Goal: Task Accomplishment & Management: Use online tool/utility

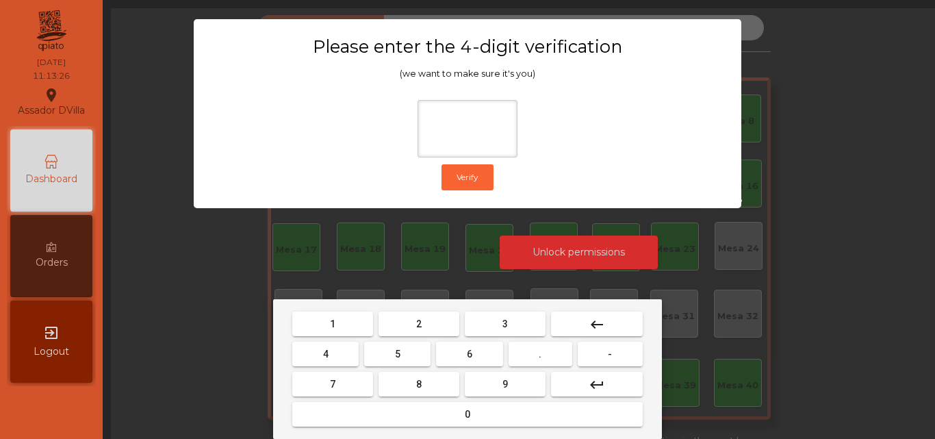
click at [430, 316] on button "2" at bounding box center [419, 323] width 81 height 25
drag, startPoint x: 326, startPoint y: 347, endPoint x: 430, endPoint y: 352, distance: 104.2
click at [329, 349] on button "4" at bounding box center [325, 354] width 66 height 25
click at [452, 355] on button "6" at bounding box center [469, 354] width 66 height 25
click at [493, 374] on button "9" at bounding box center [505, 384] width 81 height 25
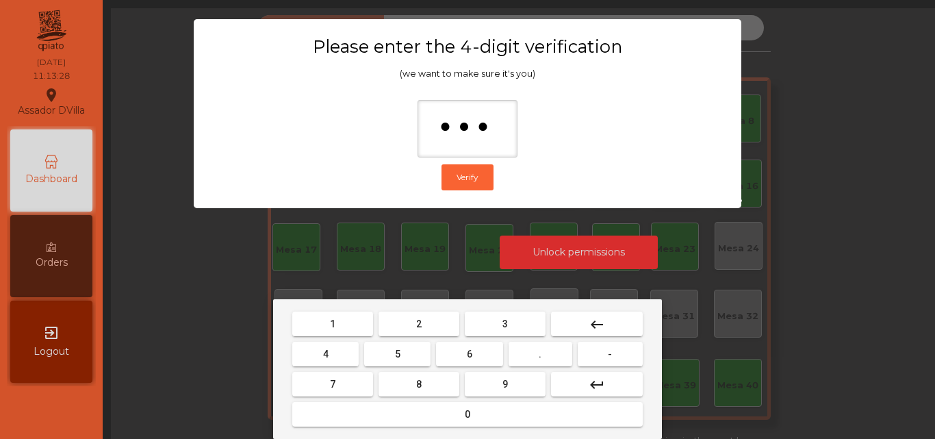
type input "****"
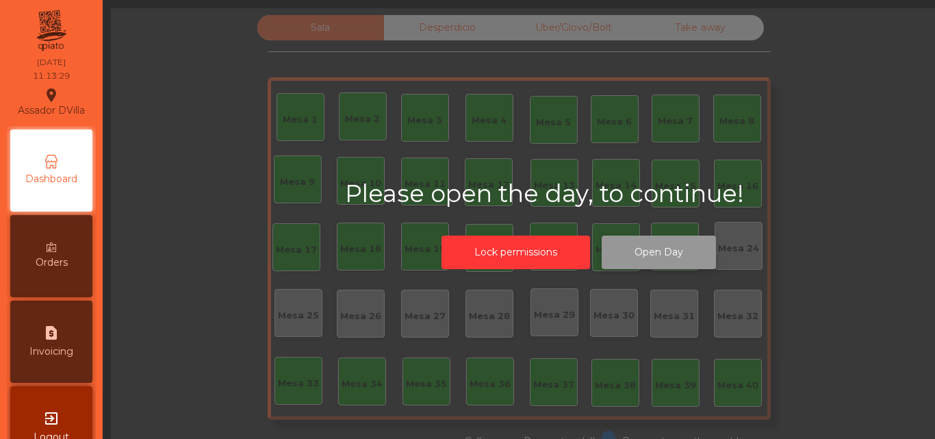
click at [648, 257] on button "Open Day" at bounding box center [659, 252] width 114 height 34
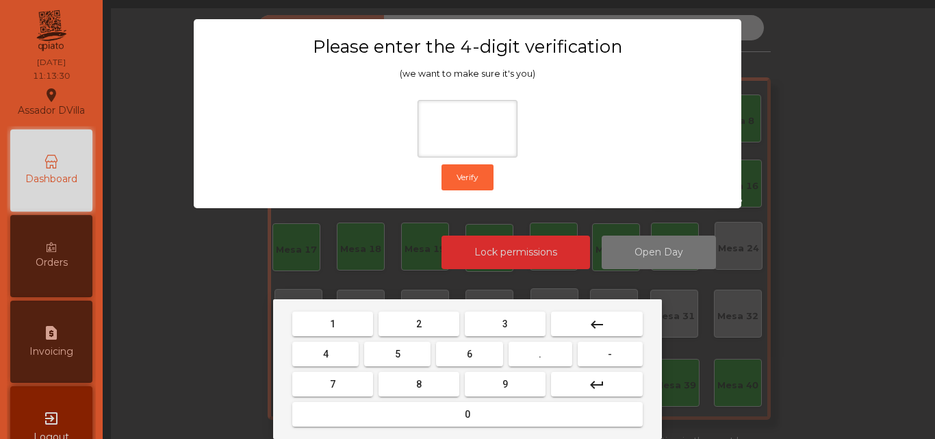
drag, startPoint x: 434, startPoint y: 320, endPoint x: 409, endPoint y: 327, distance: 26.1
click at [432, 320] on button "2" at bounding box center [419, 323] width 81 height 25
drag, startPoint x: 332, startPoint y: 346, endPoint x: 514, endPoint y: 361, distance: 182.7
click at [342, 348] on button "4" at bounding box center [325, 354] width 66 height 25
drag, startPoint x: 468, startPoint y: 359, endPoint x: 496, endPoint y: 378, distance: 33.6
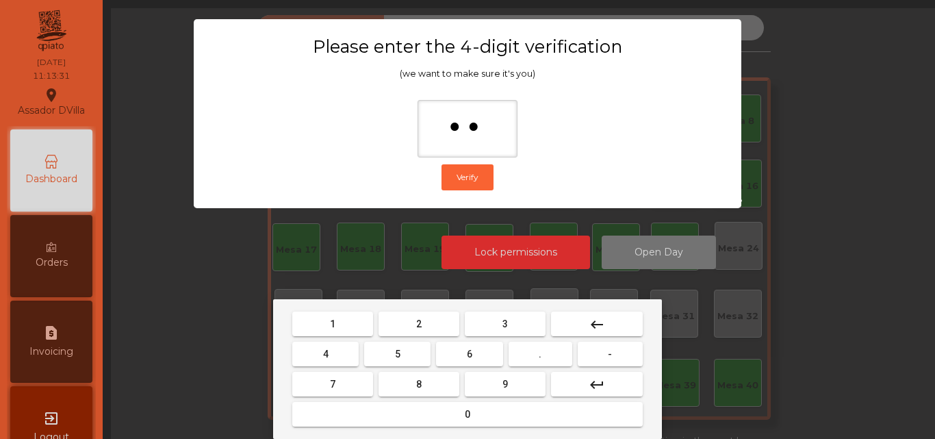
click at [474, 361] on button "6" at bounding box center [469, 354] width 66 height 25
click at [496, 378] on button "9" at bounding box center [505, 384] width 81 height 25
type input "****"
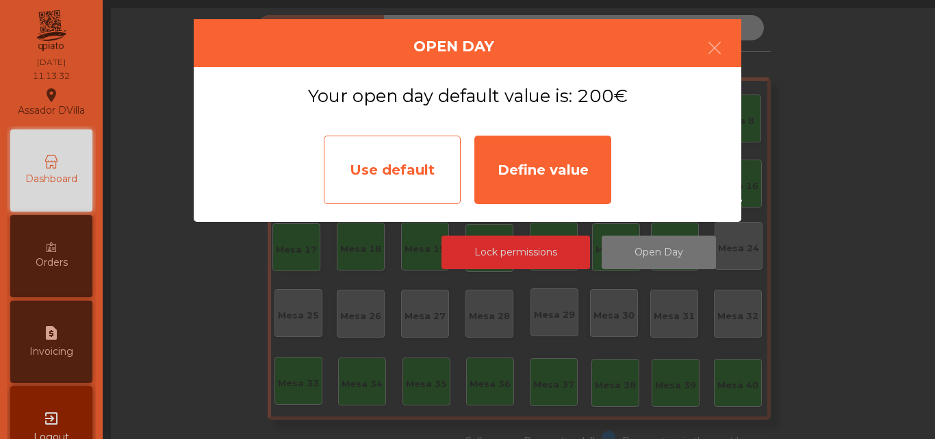
click at [392, 159] on div "Use default" at bounding box center [392, 170] width 137 height 68
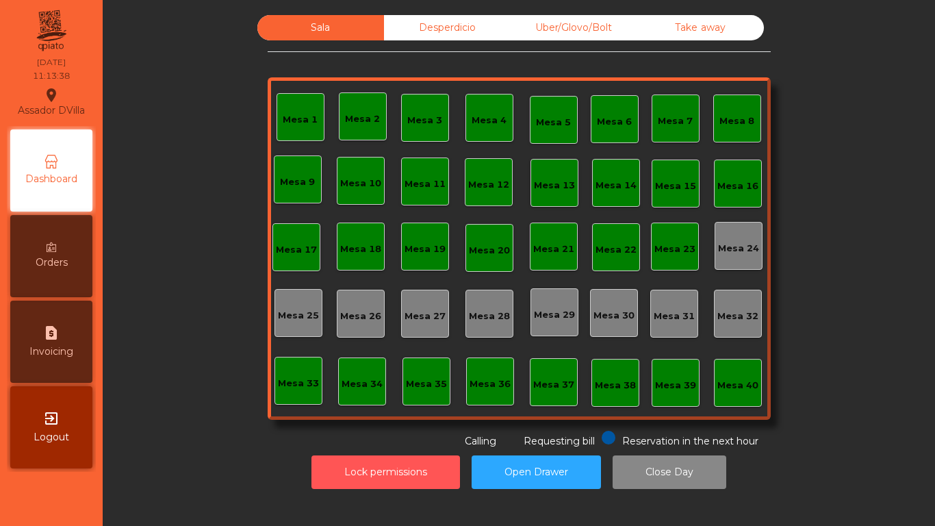
click at [327, 438] on button "Lock permissions" at bounding box center [385, 472] width 149 height 34
